Goal: Transaction & Acquisition: Download file/media

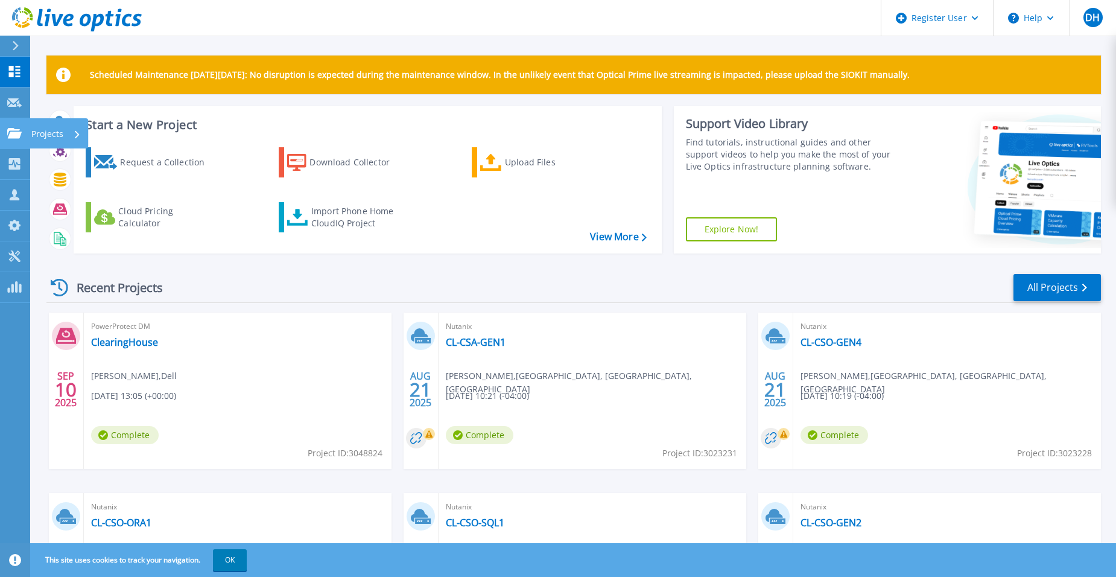
click at [18, 122] on link "Projects Projects" at bounding box center [15, 133] width 30 height 31
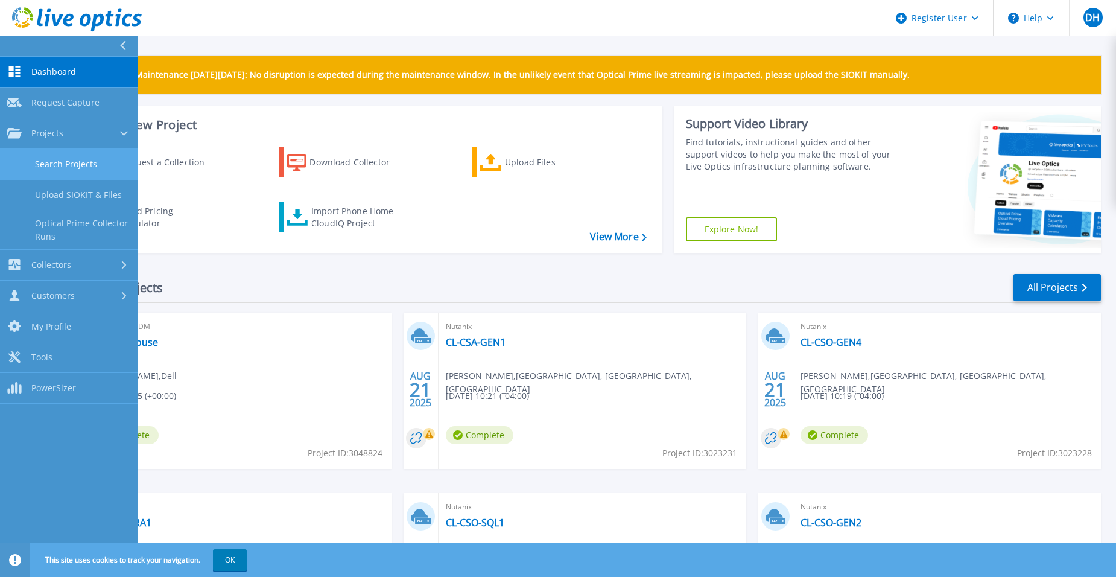
click at [62, 160] on link "Search Projects" at bounding box center [69, 164] width 138 height 31
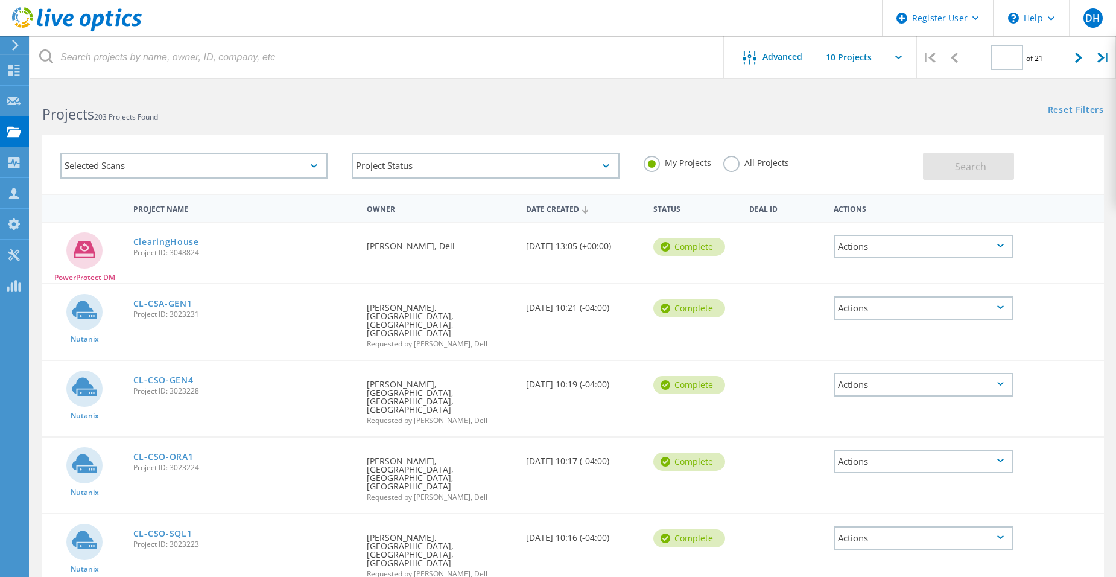
type input "1"
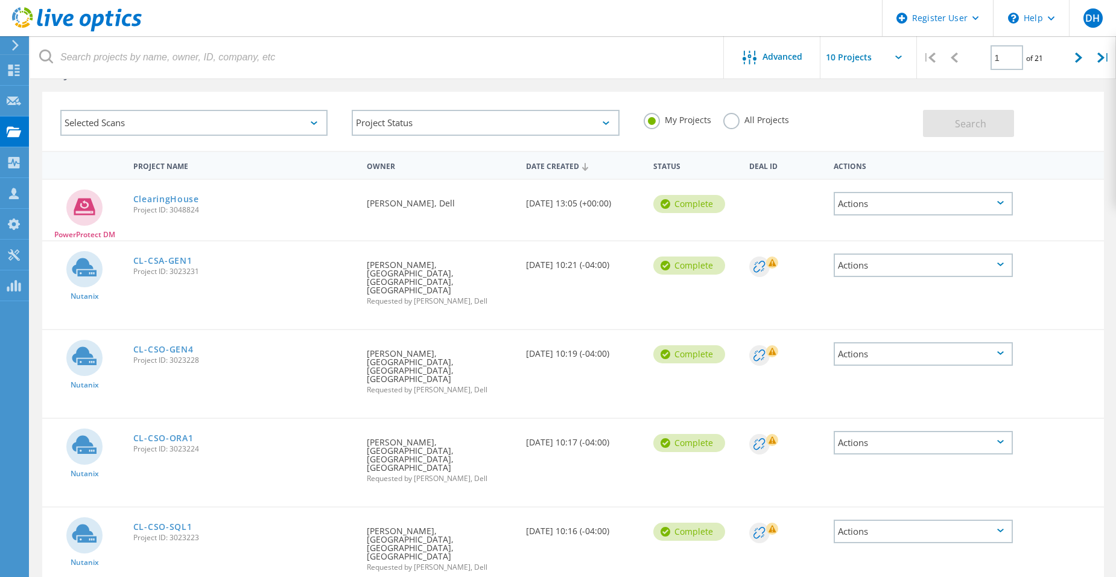
scroll to position [60, 0]
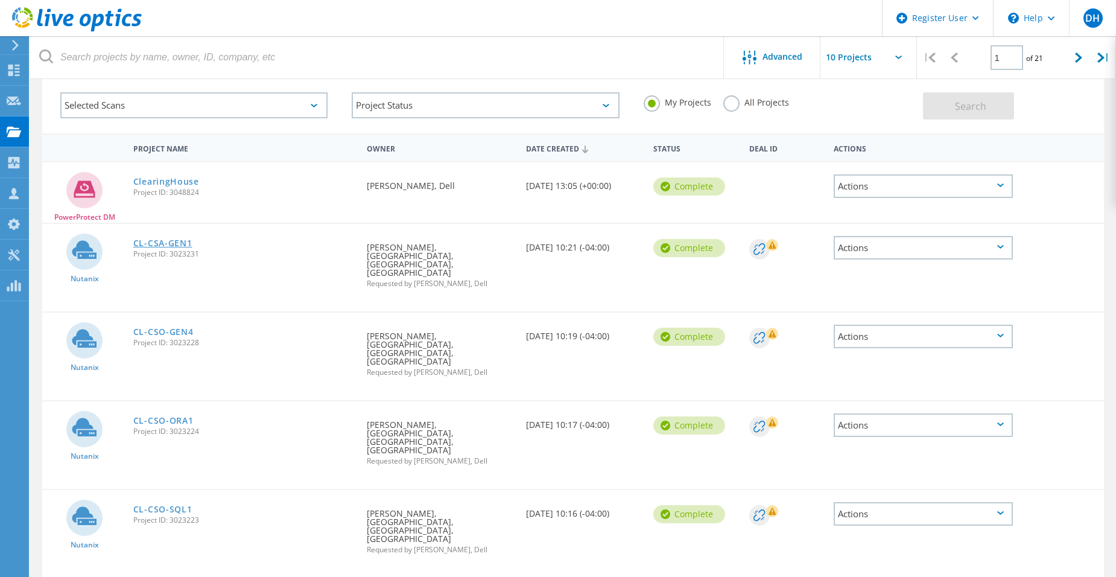
click at [170, 246] on link "CL-CSA-GEN1" at bounding box center [162, 243] width 59 height 8
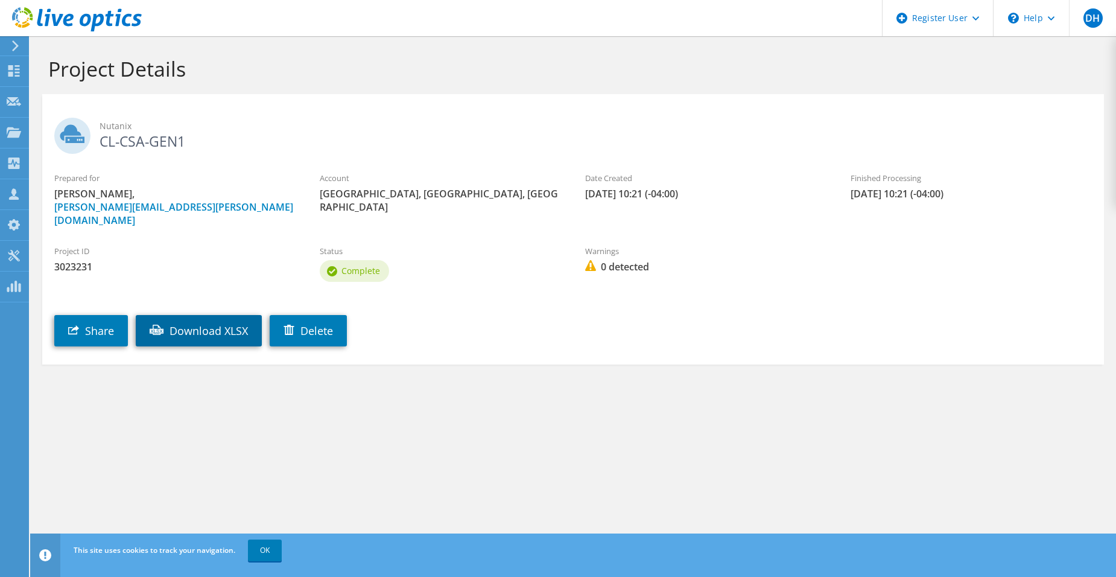
click at [195, 316] on link "Download XLSX" at bounding box center [199, 330] width 126 height 31
click at [238, 245] on label "Project ID" at bounding box center [174, 251] width 241 height 12
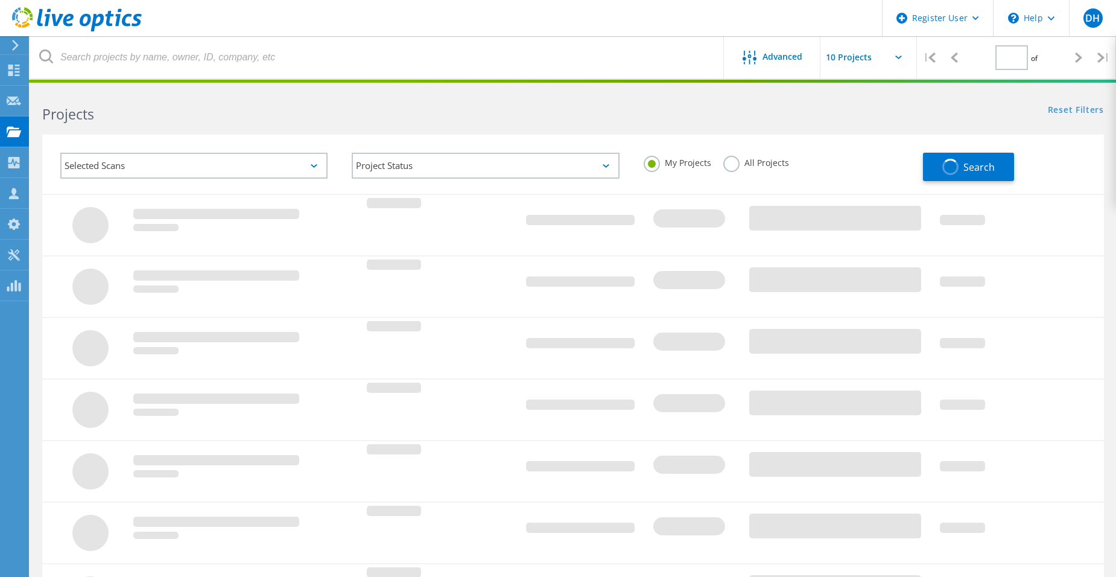
type input "1"
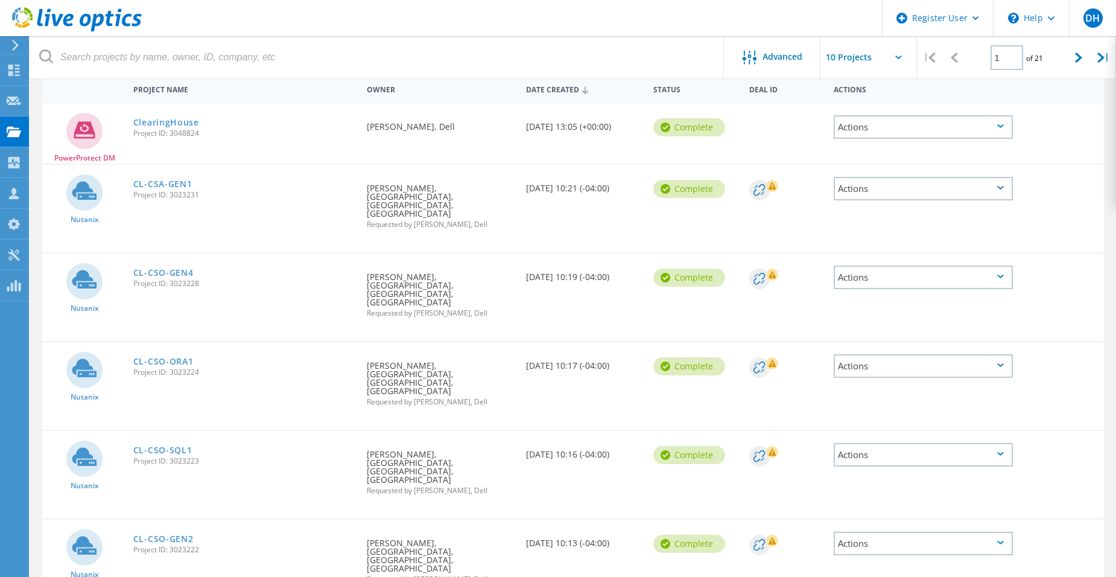
scroll to position [121, 0]
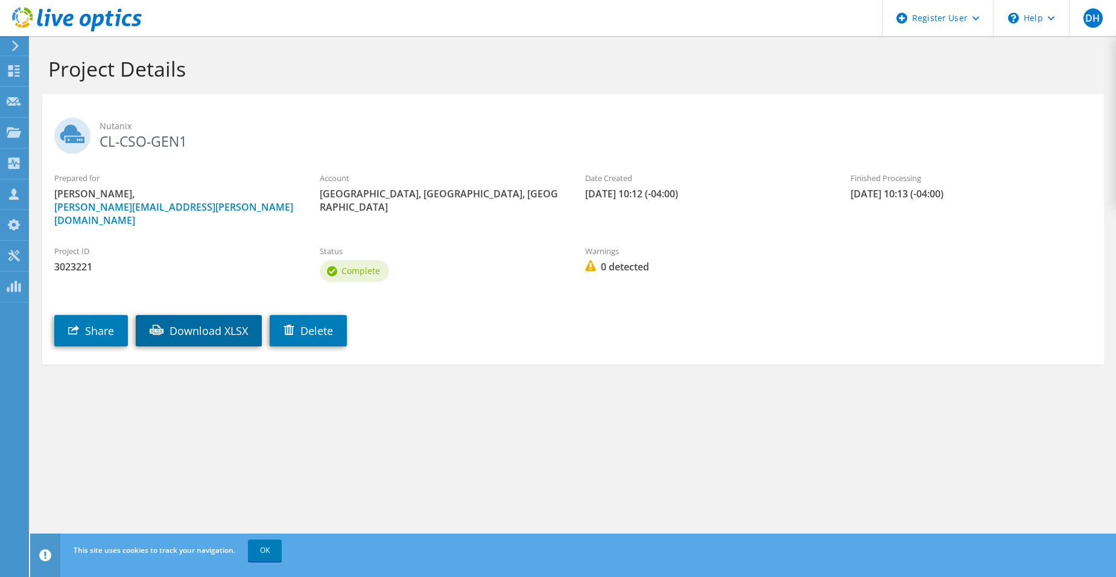
click at [211, 315] on link "Download XLSX" at bounding box center [199, 330] width 126 height 31
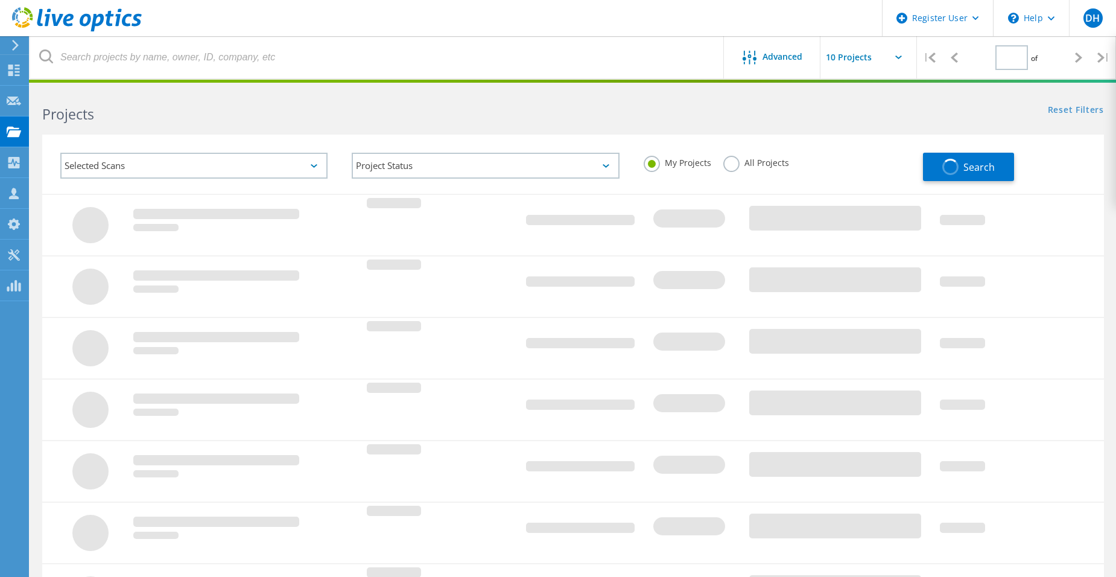
type input "1"
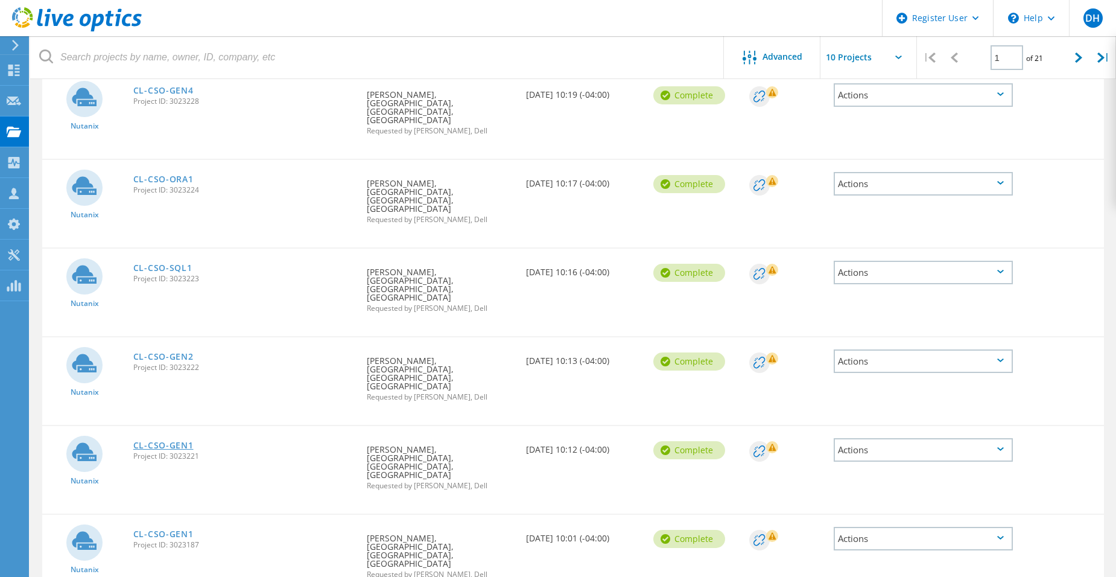
scroll to position [241, 0]
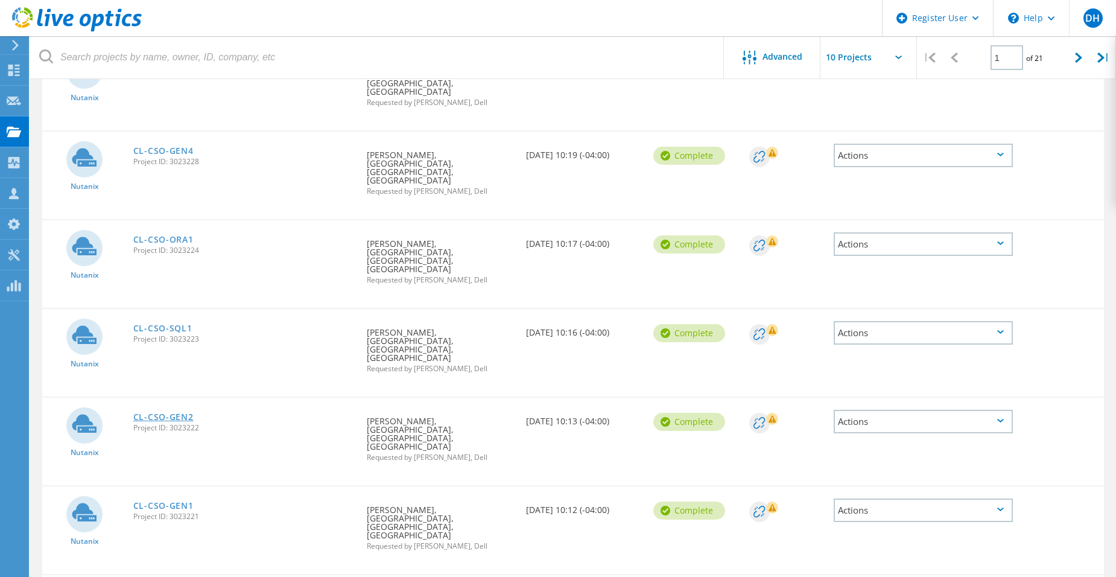
click at [191, 413] on link "CL-CSO-GEN2" at bounding box center [163, 417] width 60 height 8
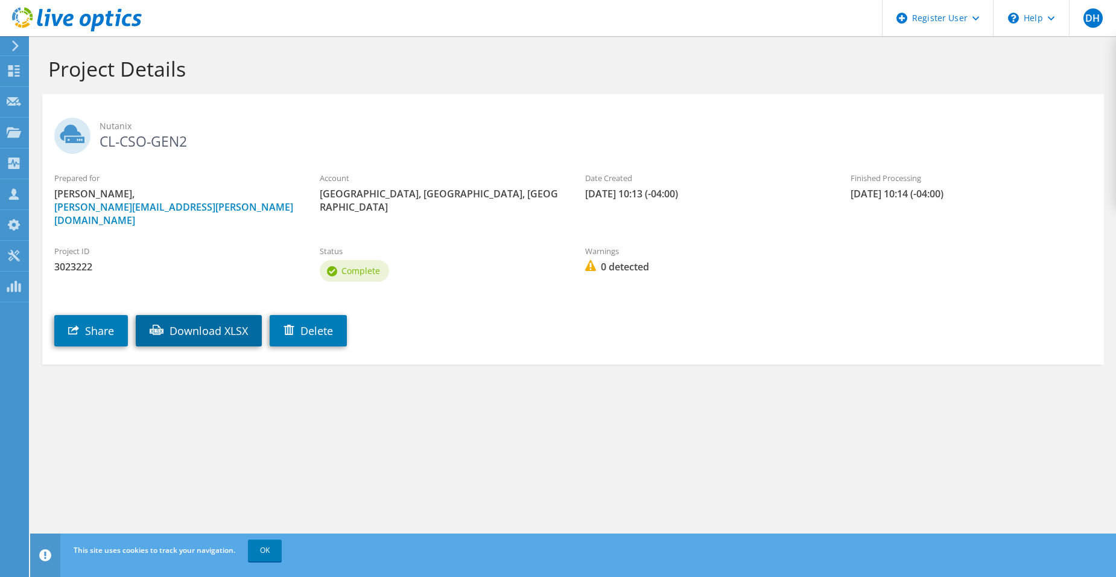
click at [227, 315] on link "Download XLSX" at bounding box center [199, 330] width 126 height 31
click at [183, 320] on link "Download XLSX" at bounding box center [199, 330] width 126 height 31
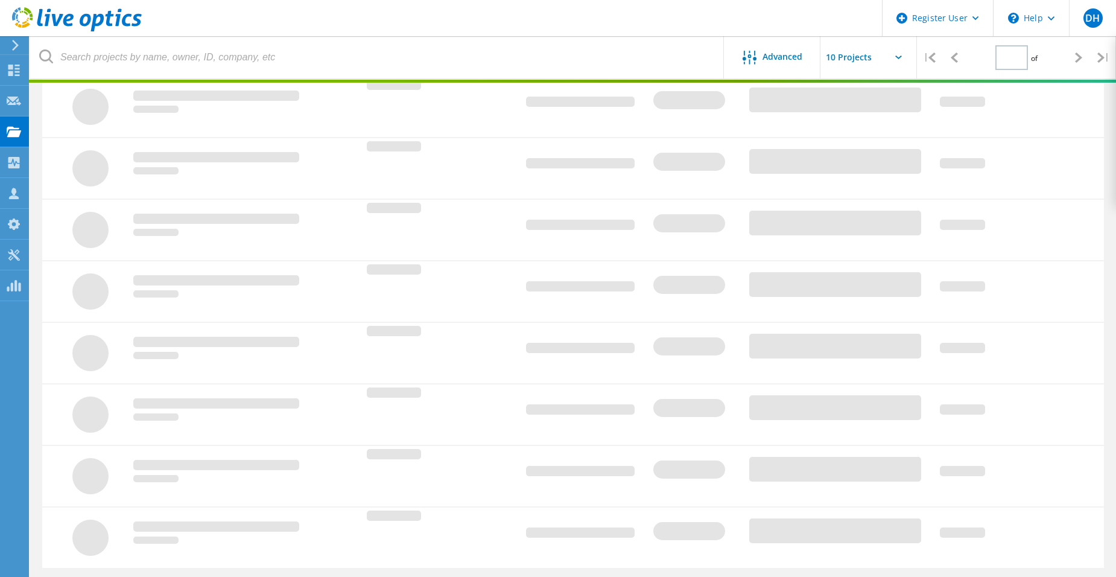
type input "1"
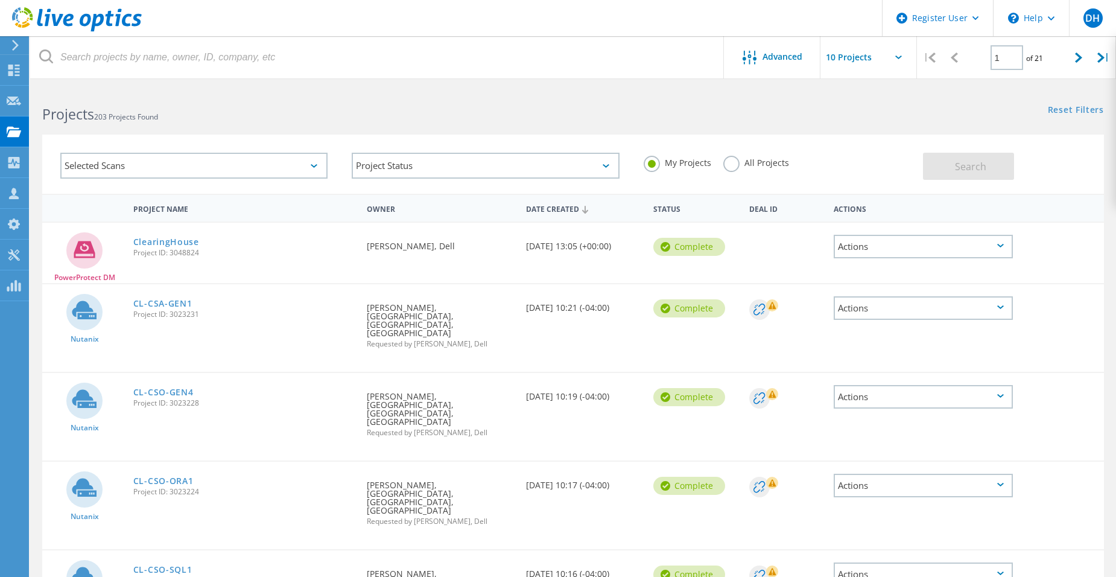
scroll to position [60, 0]
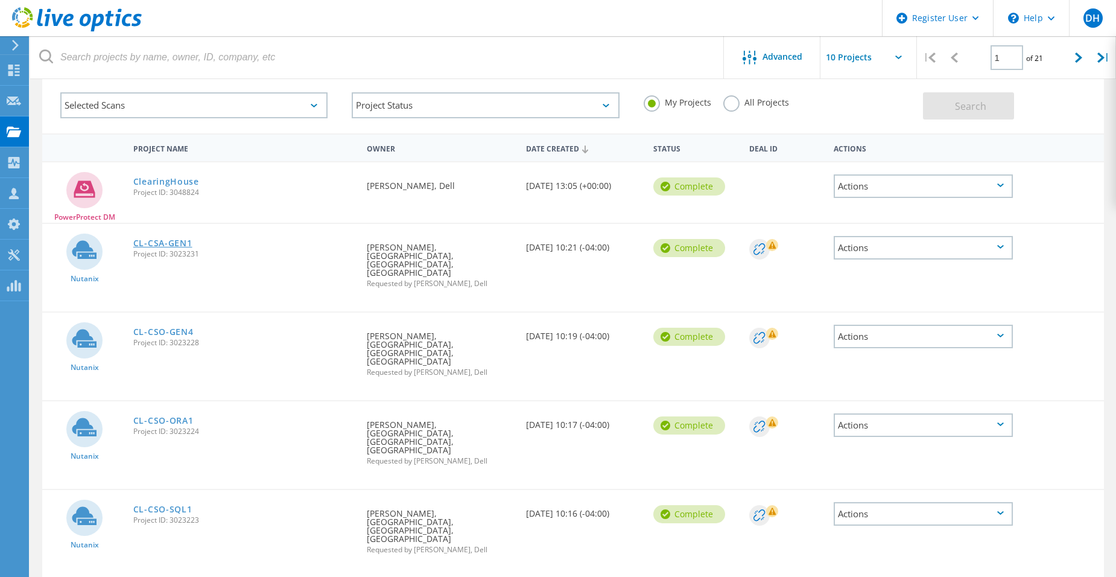
click at [185, 242] on link "CL-CSA-GEN1" at bounding box center [162, 243] width 59 height 8
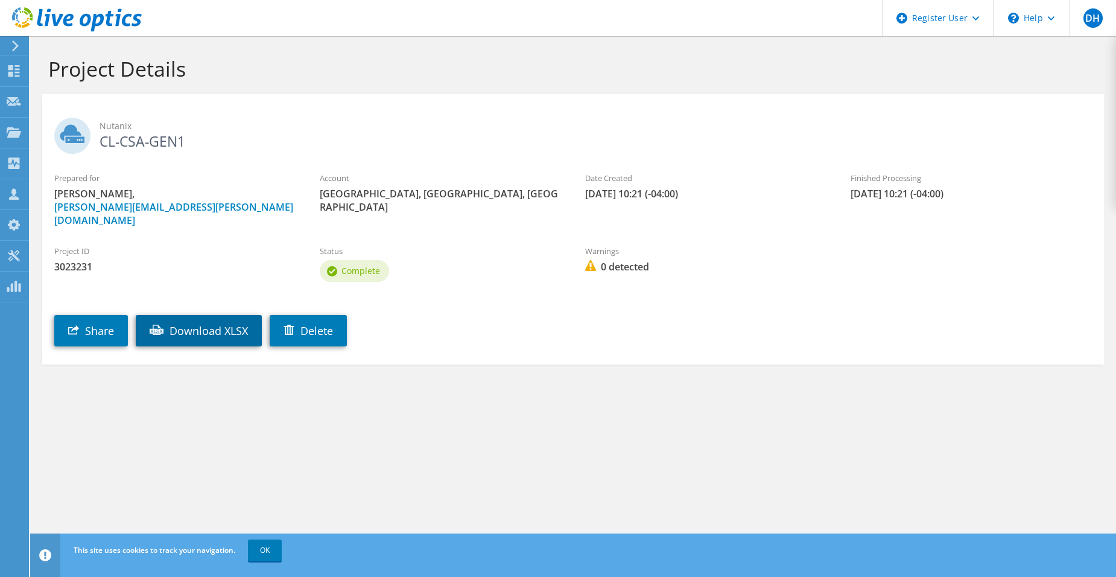
click at [208, 319] on link "Download XLSX" at bounding box center [199, 330] width 126 height 31
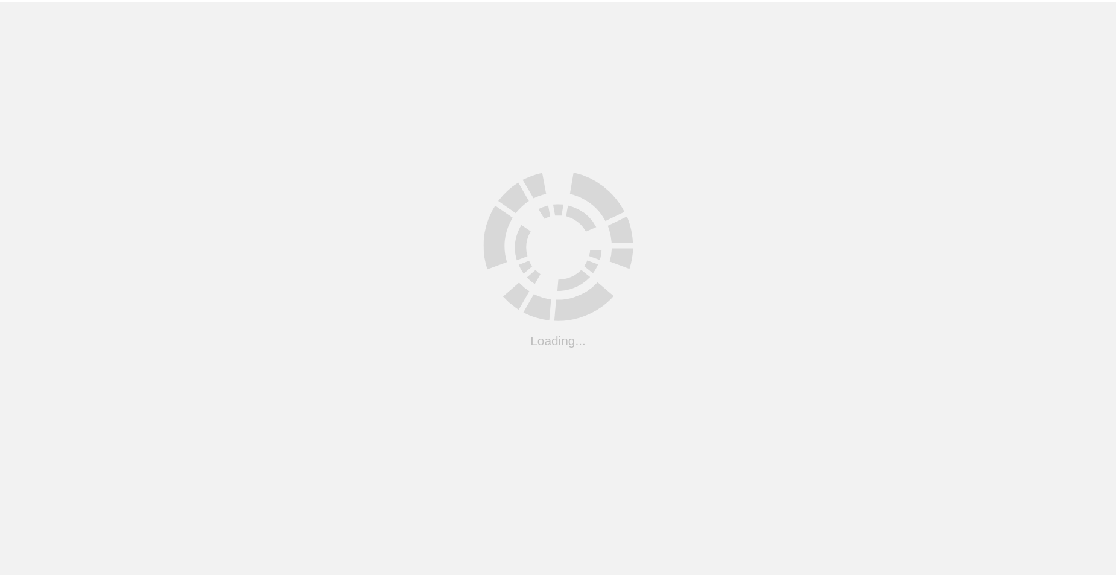
scroll to position [60, 0]
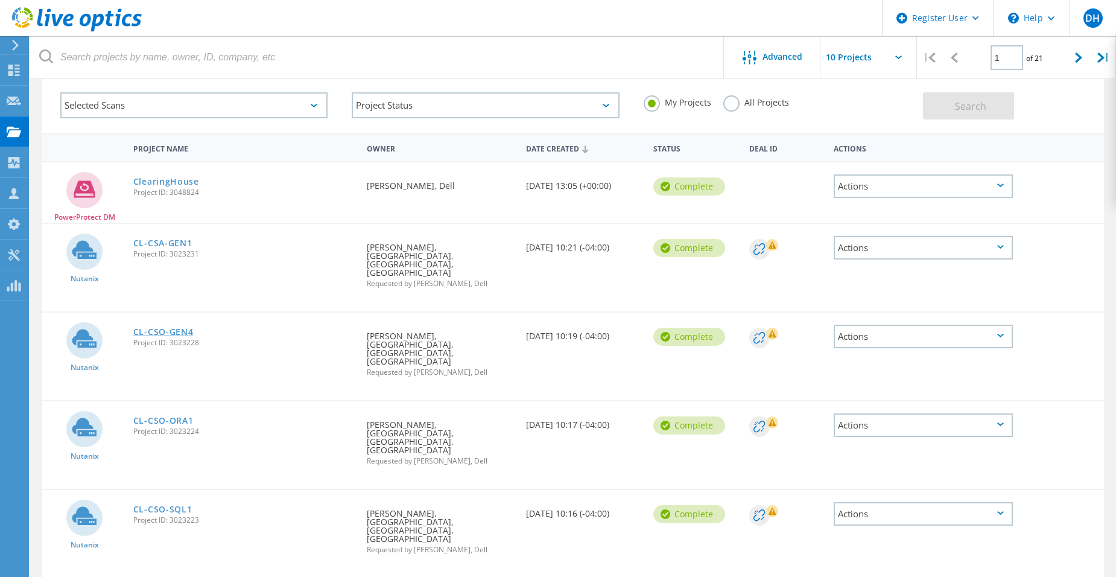
click at [170, 328] on link "CL-CSO-GEN4" at bounding box center [163, 332] width 60 height 8
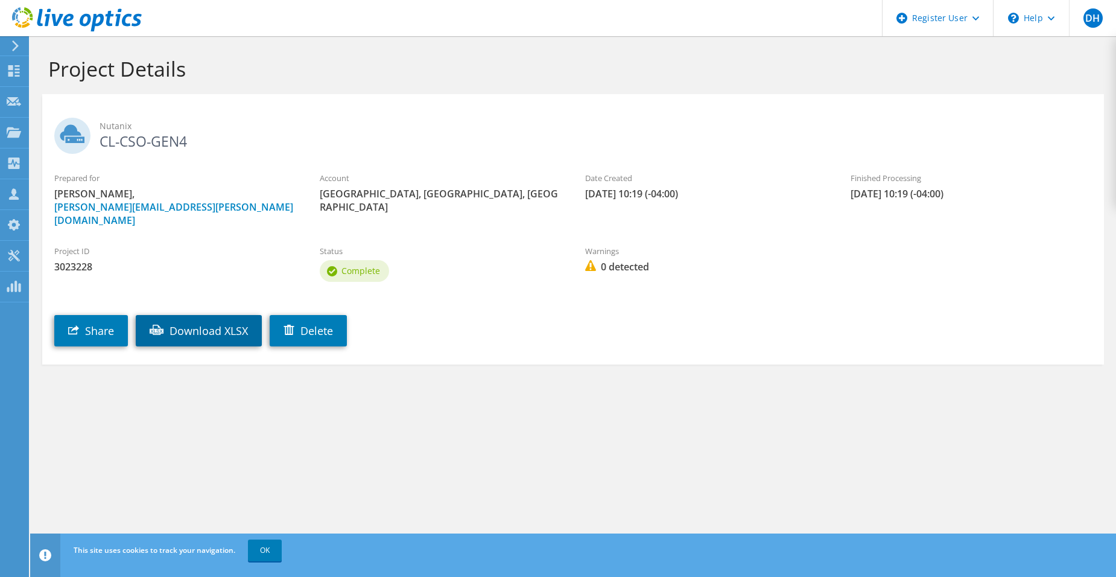
click at [191, 318] on link "Download XLSX" at bounding box center [199, 330] width 126 height 31
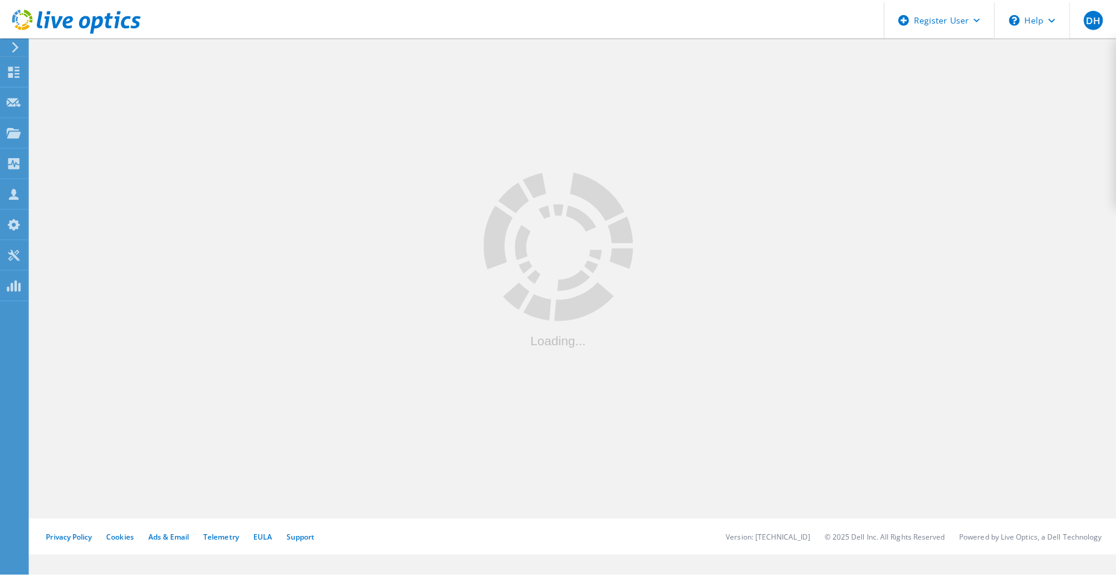
scroll to position [60, 0]
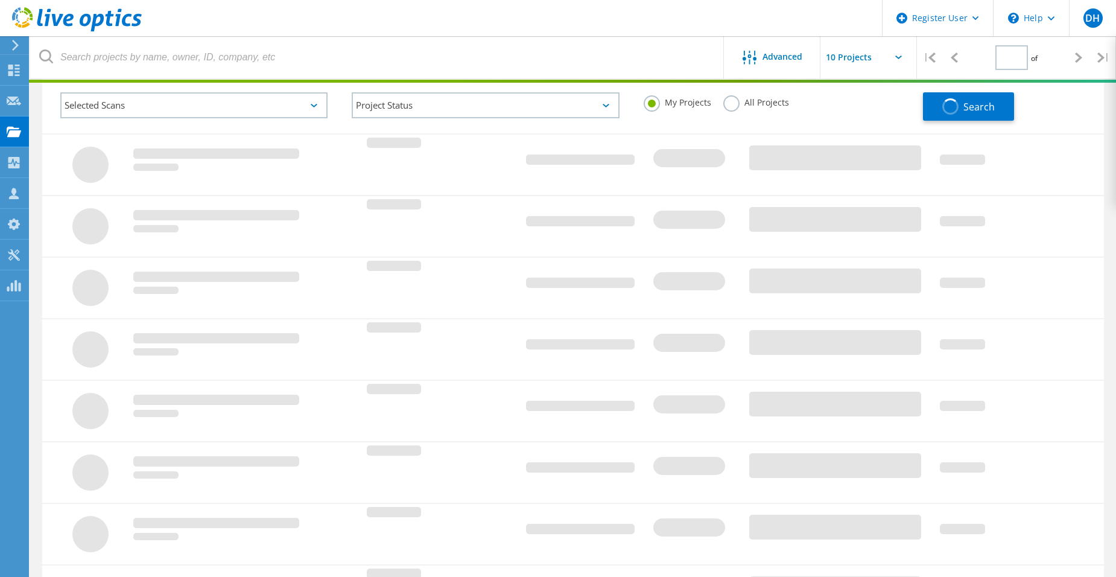
type input "1"
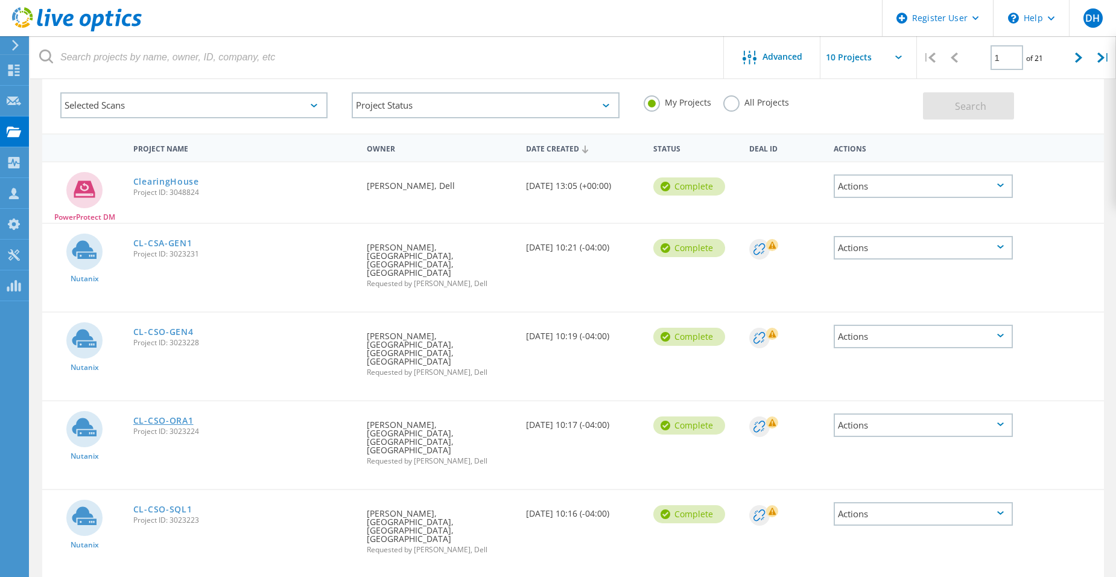
click at [157, 416] on link "CL-CSO-ORA1" at bounding box center [163, 420] width 60 height 8
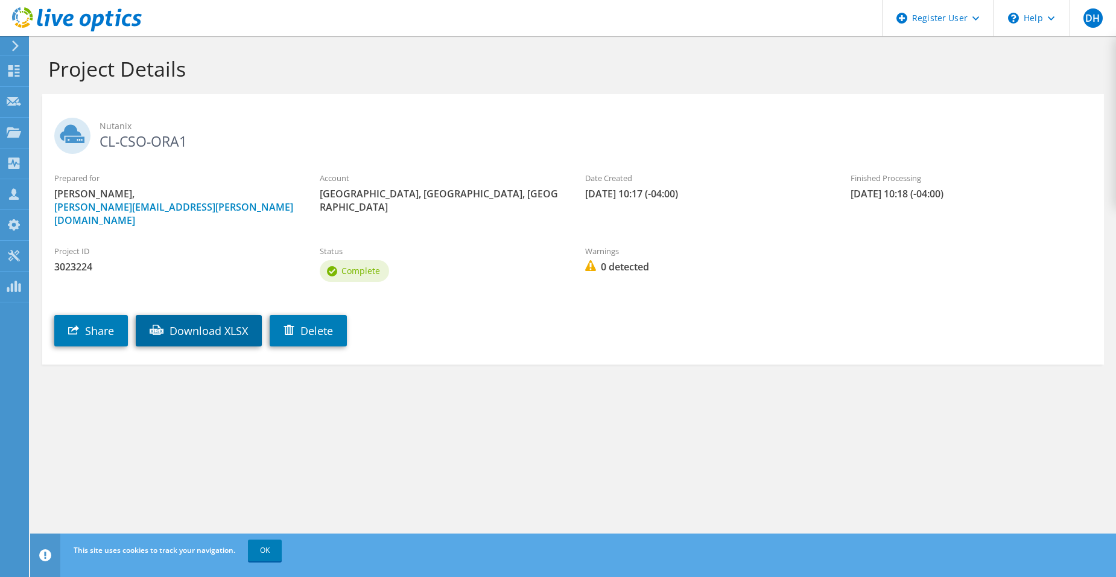
click at [246, 323] on link "Download XLSX" at bounding box center [199, 330] width 126 height 31
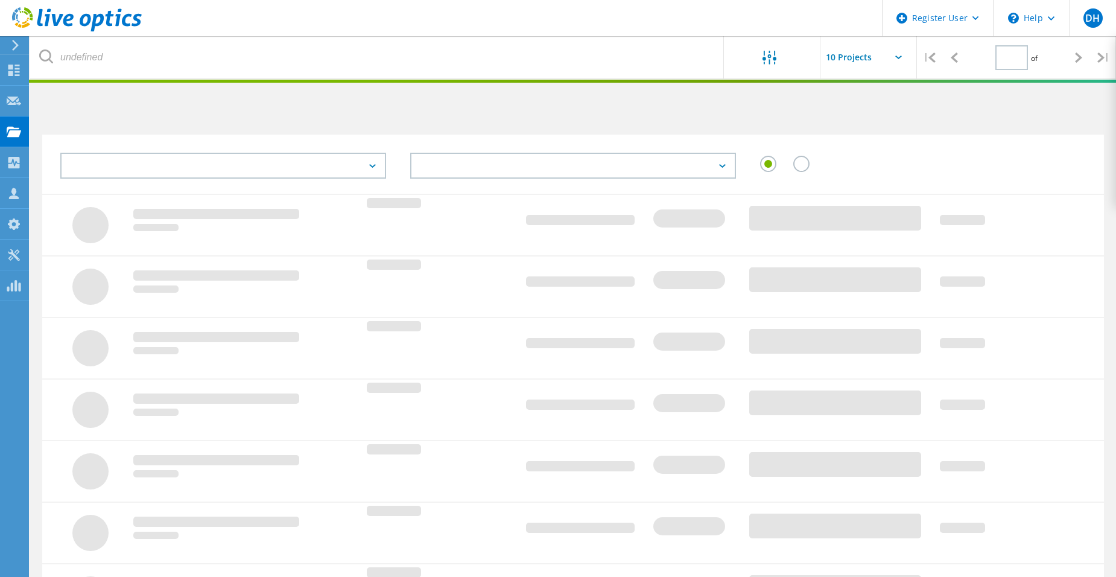
type input "1"
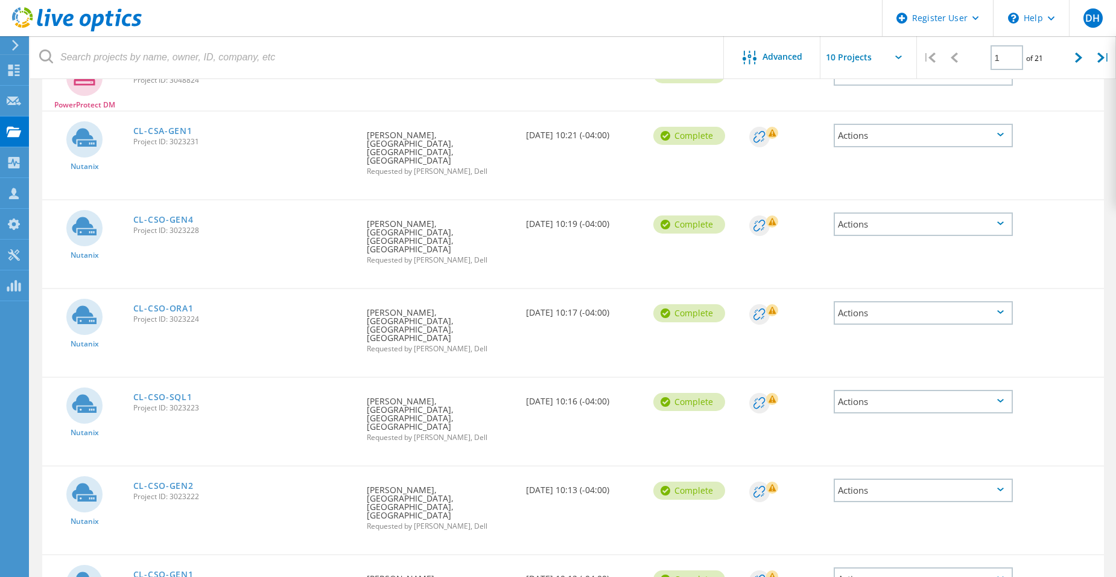
scroll to position [181, 0]
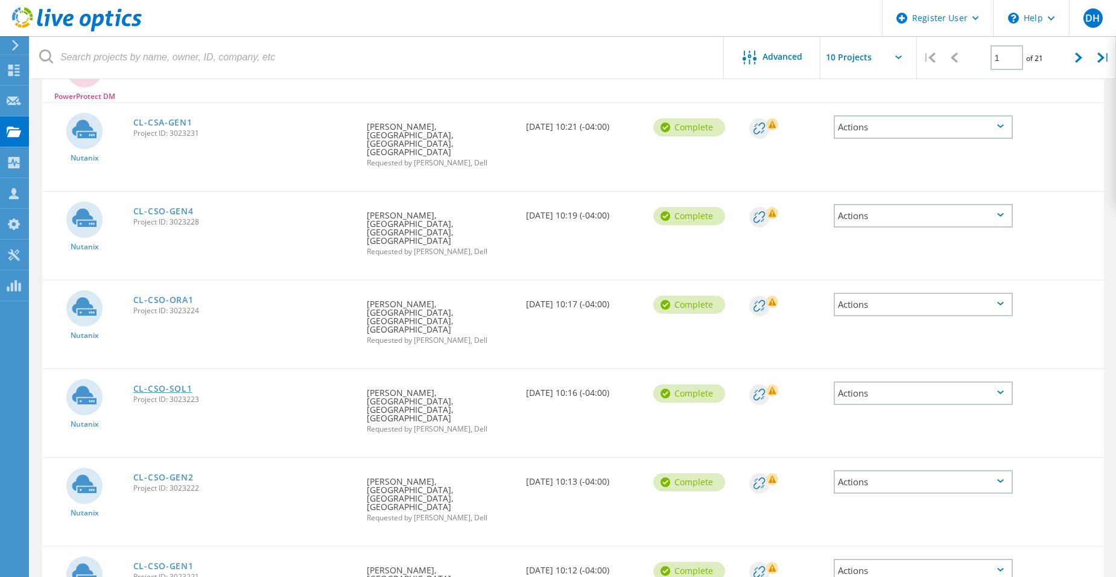
click at [171, 384] on link "CL-CSO-SQL1" at bounding box center [162, 388] width 59 height 8
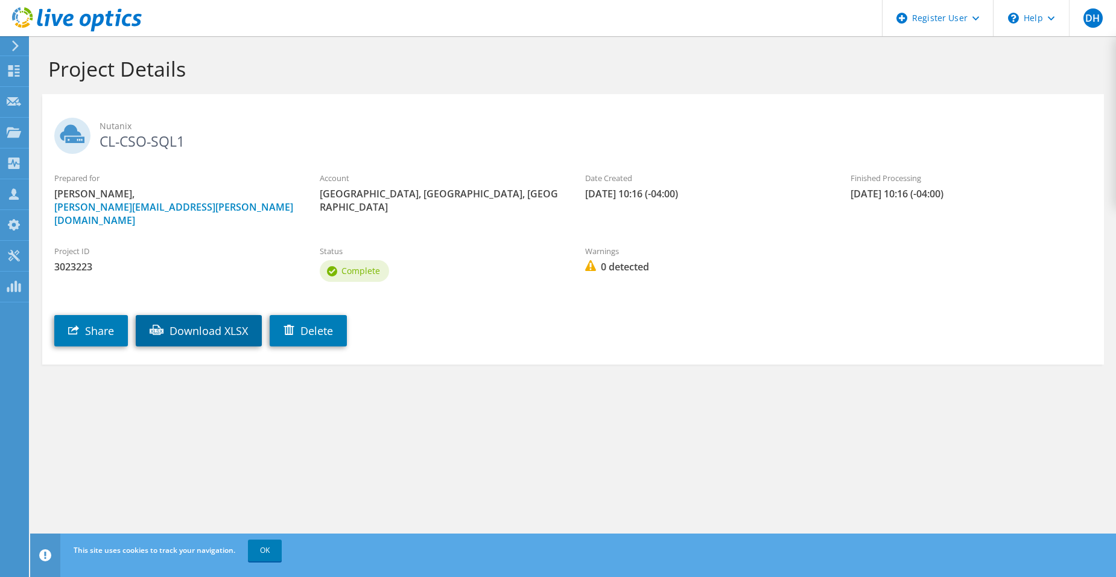
click at [232, 315] on link "Download XLSX" at bounding box center [199, 330] width 126 height 31
click at [445, 49] on div "Project Details" at bounding box center [573, 65] width 1074 height 58
